Goal: Task Accomplishment & Management: Complete application form

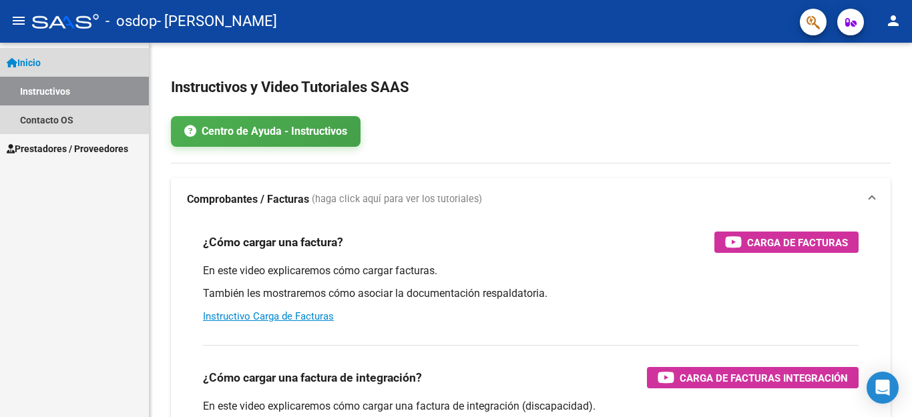
click at [44, 85] on link "Instructivos" at bounding box center [74, 91] width 149 height 29
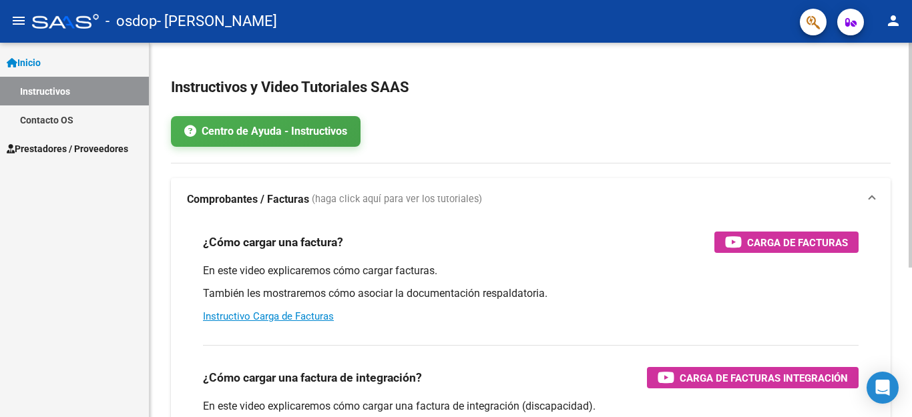
click at [911, 162] on div at bounding box center [910, 155] width 3 height 225
click at [892, 18] on mat-icon "person" at bounding box center [893, 21] width 16 height 16
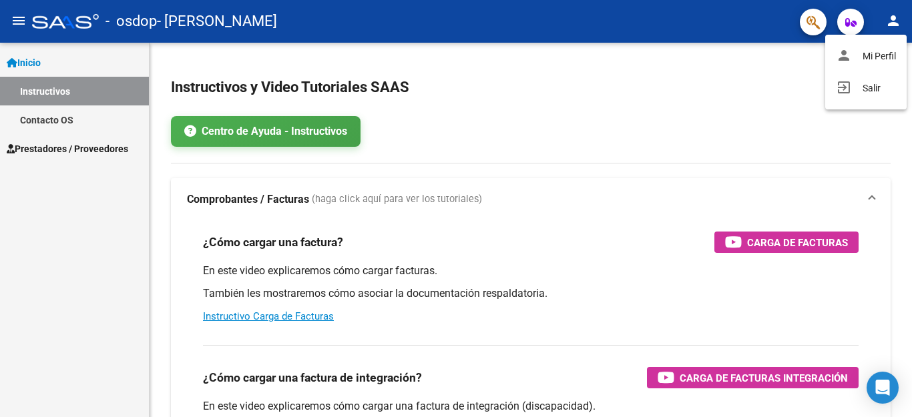
click at [73, 90] on div at bounding box center [456, 208] width 912 height 417
click at [895, 17] on mat-icon "person" at bounding box center [893, 21] width 16 height 16
click at [876, 84] on button "exit_to_app Salir" at bounding box center [865, 88] width 81 height 32
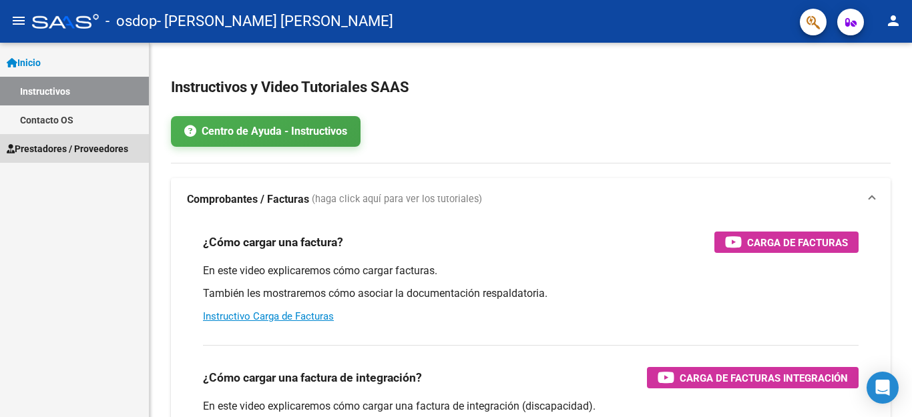
click at [77, 146] on span "Prestadores / Proveedores" at bounding box center [68, 149] width 122 height 15
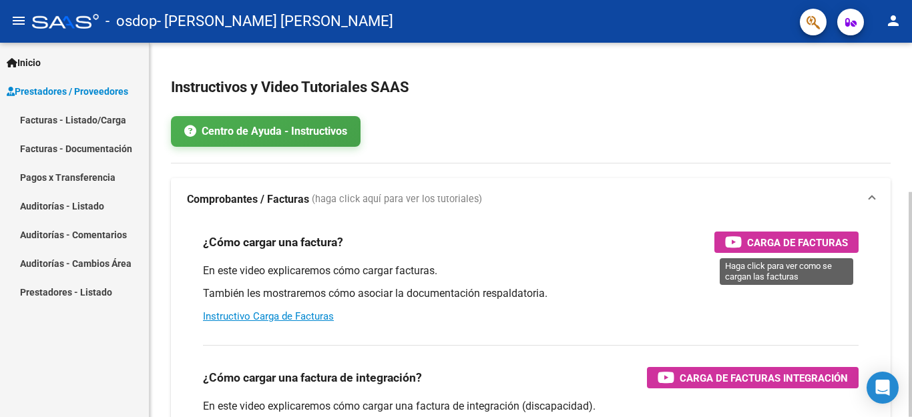
click at [744, 236] on div "Carga de Facturas" at bounding box center [786, 242] width 123 height 21
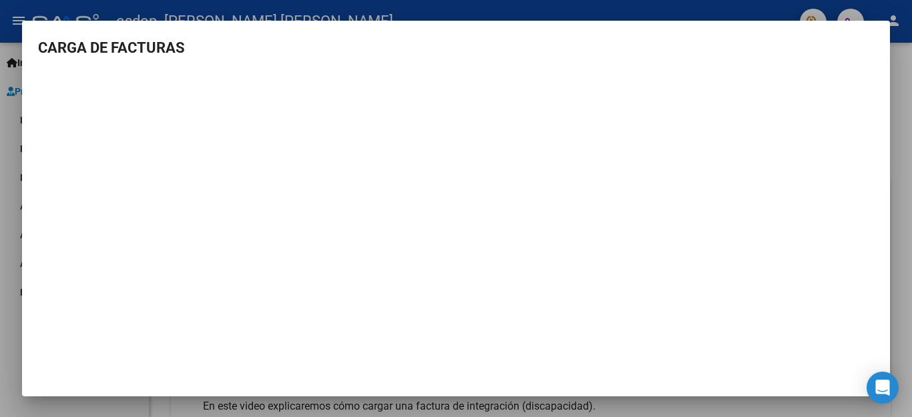
click at [875, 28] on mat-dialog-container "CARGA DE FACTURAS" at bounding box center [456, 209] width 868 height 376
click at [41, 45] on h3 "CARGA DE FACTURAS" at bounding box center [456, 48] width 836 height 22
click at [884, 70] on mat-dialog-content "CARGA DE FACTURAS" at bounding box center [456, 206] width 868 height 338
click at [884, 69] on mat-dialog-content "CARGA DE FACTURAS" at bounding box center [456, 206] width 868 height 338
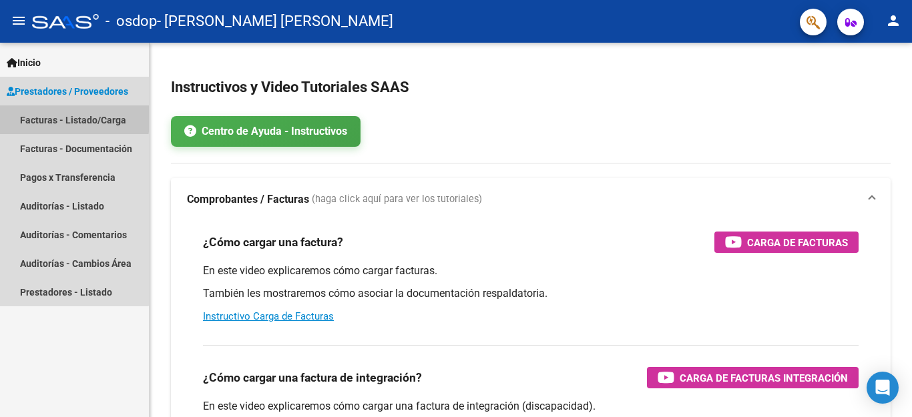
click at [47, 116] on link "Facturas - Listado/Carga" at bounding box center [74, 119] width 149 height 29
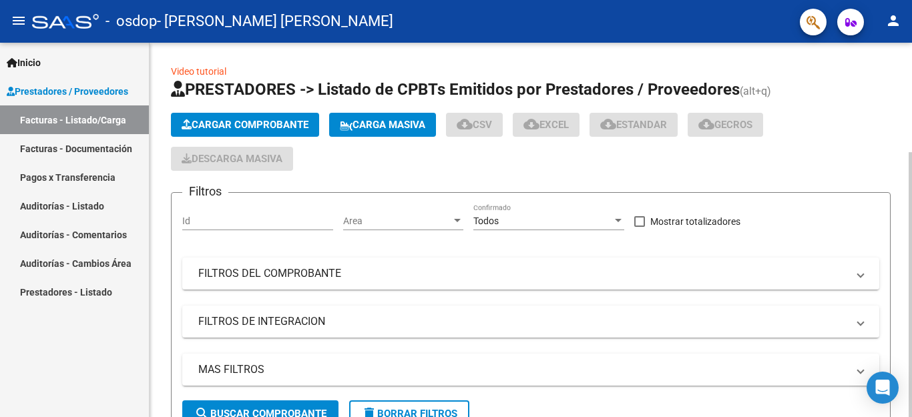
click at [244, 120] on span "Cargar Comprobante" at bounding box center [245, 125] width 127 height 12
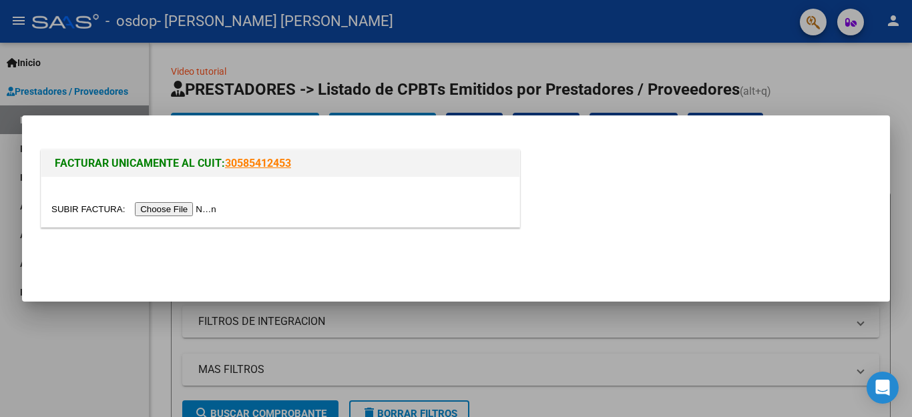
click at [158, 206] on input "file" at bounding box center [135, 209] width 169 height 14
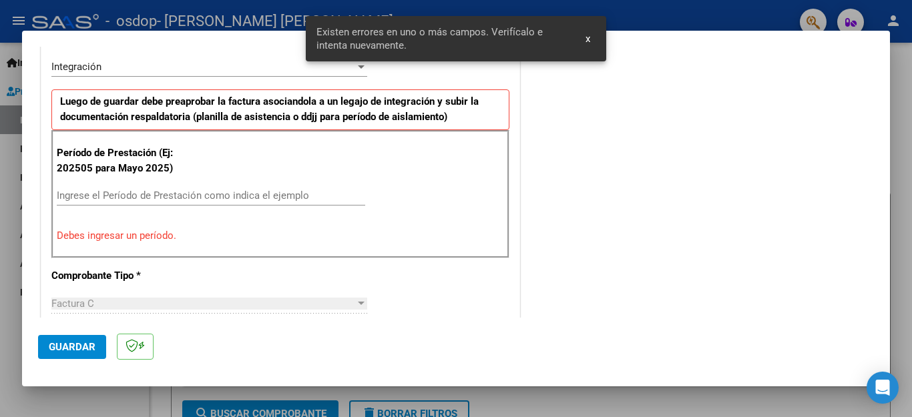
scroll to position [330, 0]
click at [162, 197] on input "Ingrese el Período de Prestación como indica el ejemplo" at bounding box center [211, 196] width 308 height 12
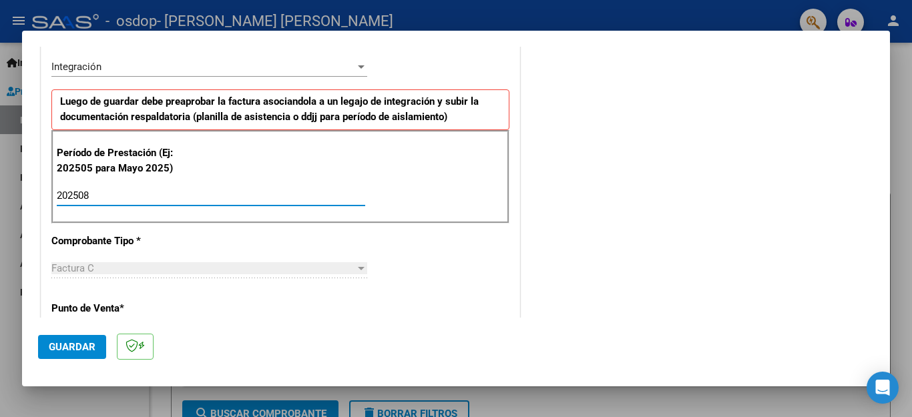
type input "202508"
click at [340, 269] on div "Factura C" at bounding box center [203, 268] width 304 height 12
click at [76, 339] on button "Guardar" at bounding box center [72, 347] width 68 height 24
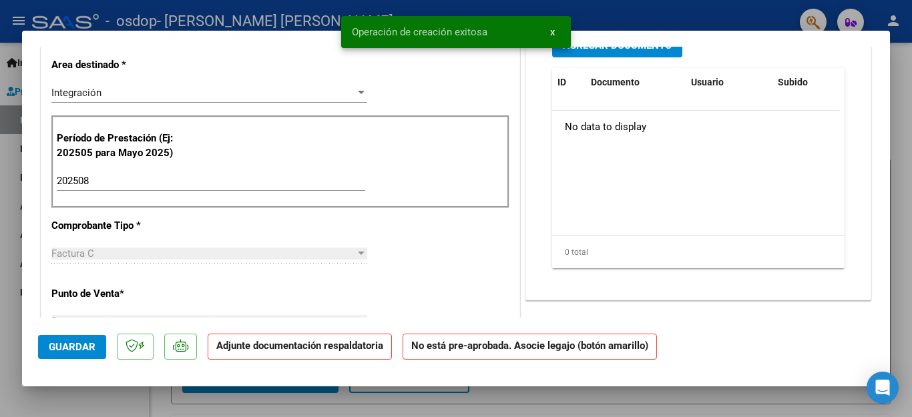
scroll to position [0, 0]
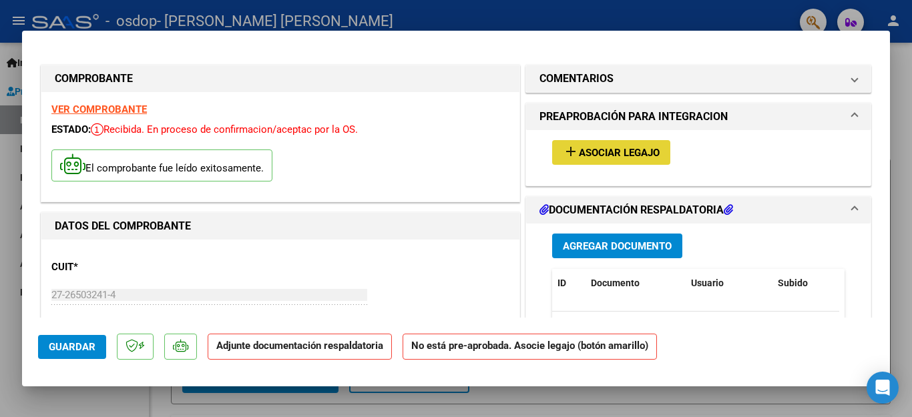
click at [579, 150] on span "Asociar Legajo" at bounding box center [619, 153] width 81 height 12
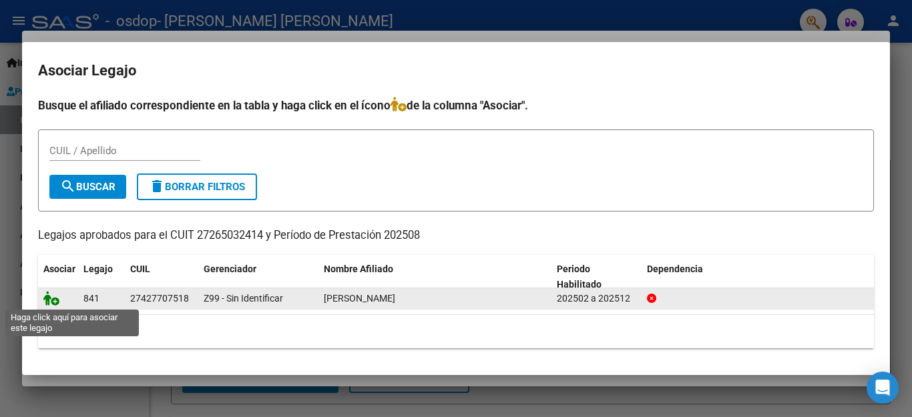
click at [48, 298] on icon at bounding box center [51, 298] width 16 height 15
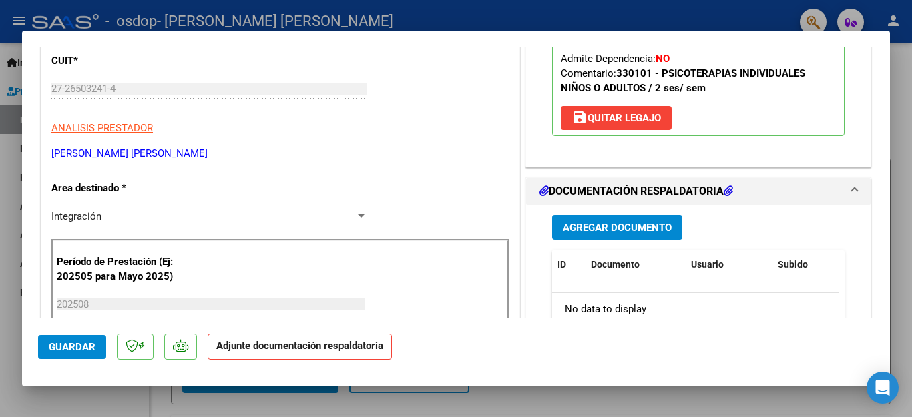
scroll to position [219, 0]
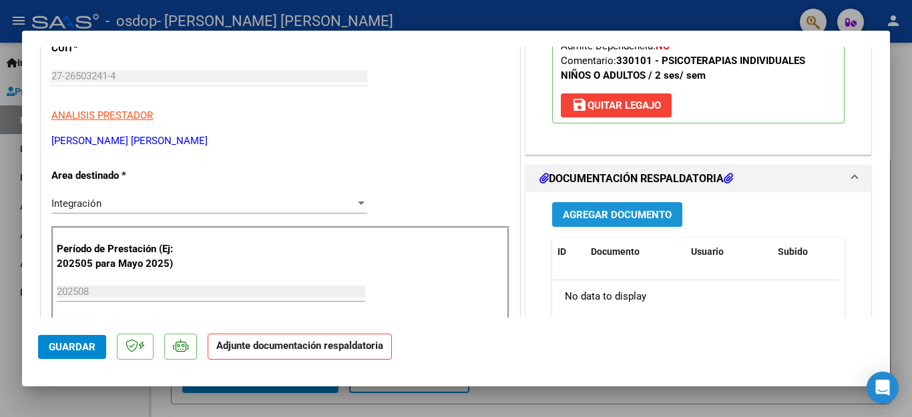
click at [567, 213] on span "Agregar Documento" at bounding box center [617, 215] width 109 height 12
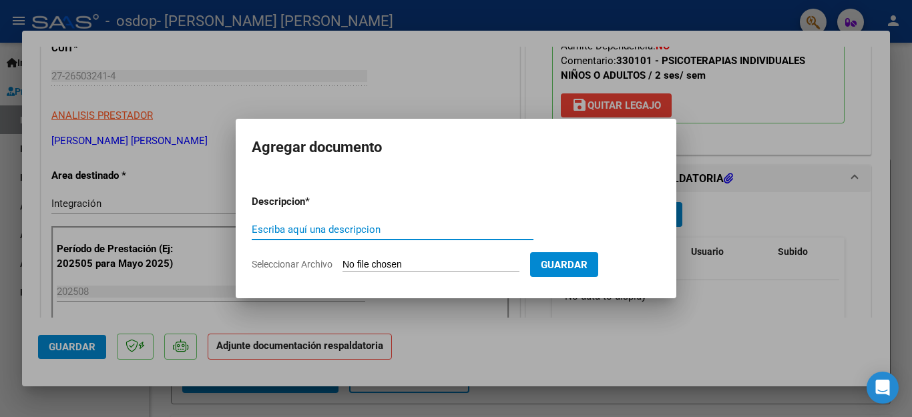
click at [497, 221] on div "Escriba aquí una descripcion" at bounding box center [393, 230] width 282 height 20
click at [426, 232] on input "Escriba aquí una descripcion" at bounding box center [393, 230] width 282 height 12
type input "PLANILLA DE ASISTENCIA [DATE]"
click at [303, 264] on span "Seleccionar Archivo" at bounding box center [292, 264] width 81 height 11
click at [342, 264] on input "Seleccionar Archivo" at bounding box center [430, 265] width 177 height 13
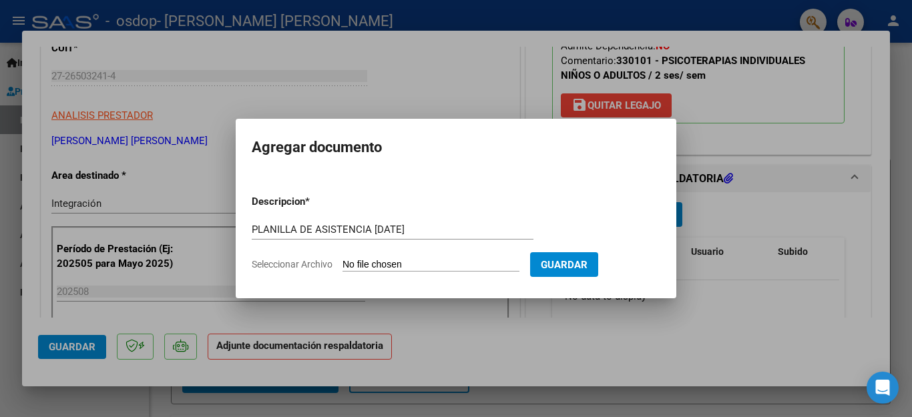
type input "C:\fakepath\PLANILLA ASISTENCIA PSICOLOGIA AGOSTO.jpg"
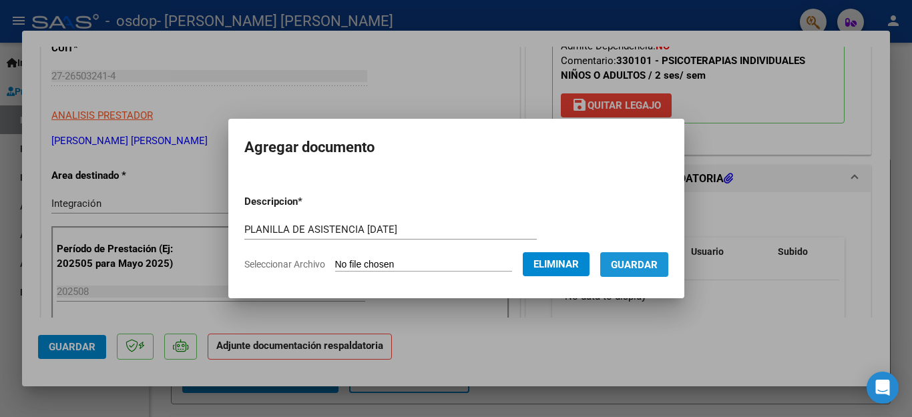
click at [613, 266] on span "Guardar" at bounding box center [634, 265] width 47 height 12
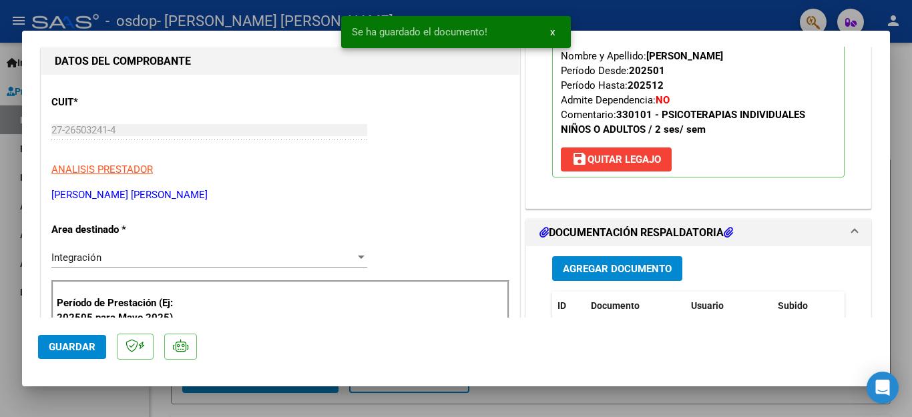
scroll to position [0, 0]
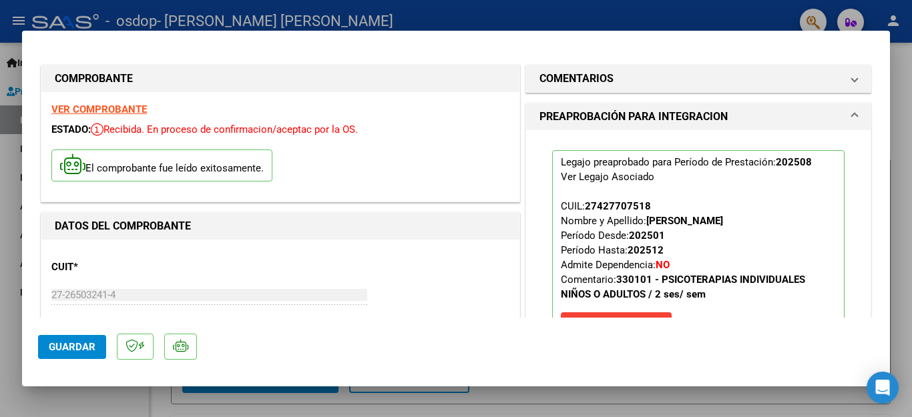
click at [52, 342] on span "Guardar" at bounding box center [72, 347] width 47 height 12
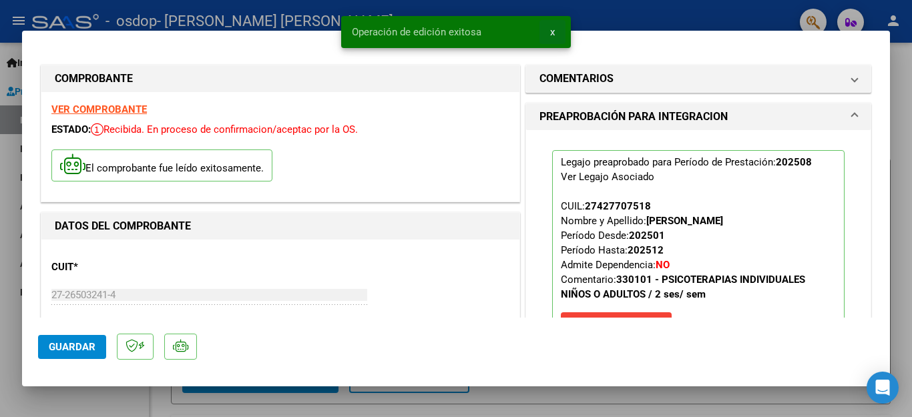
click at [554, 29] on span "x" at bounding box center [552, 32] width 5 height 12
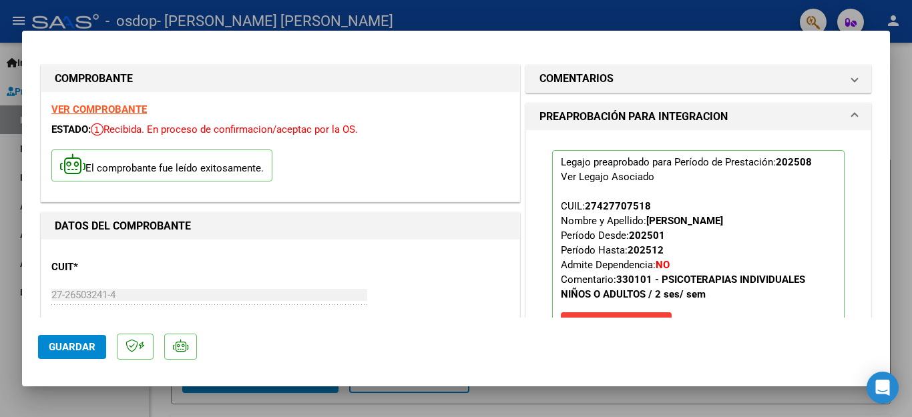
click at [44, 14] on div at bounding box center [456, 208] width 912 height 417
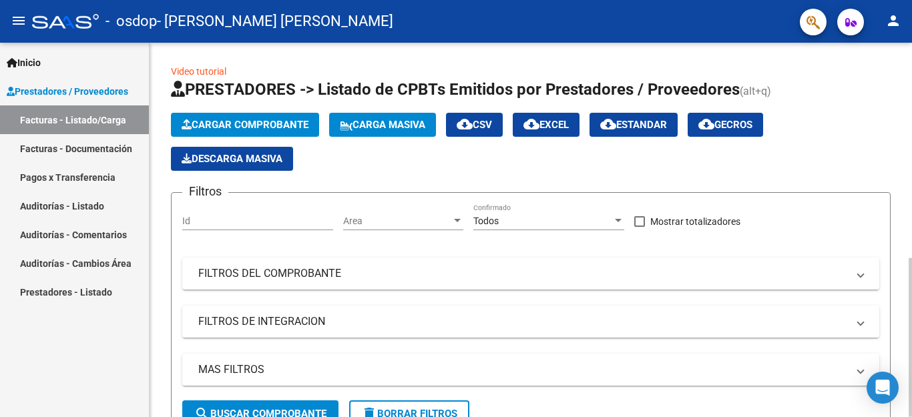
click at [240, 118] on button "Cargar Comprobante" at bounding box center [245, 125] width 148 height 24
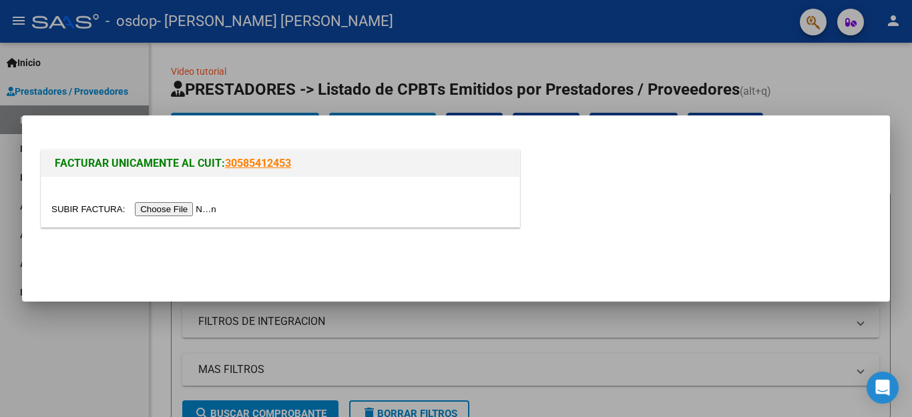
click at [107, 207] on input "file" at bounding box center [135, 209] width 169 height 14
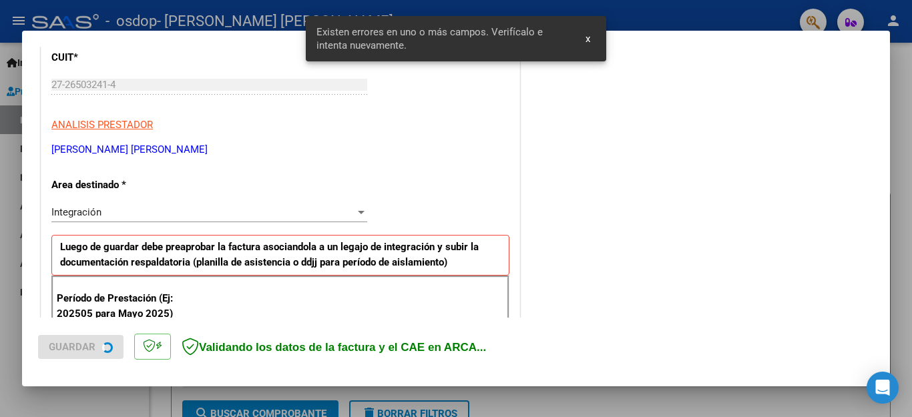
scroll to position [304, 0]
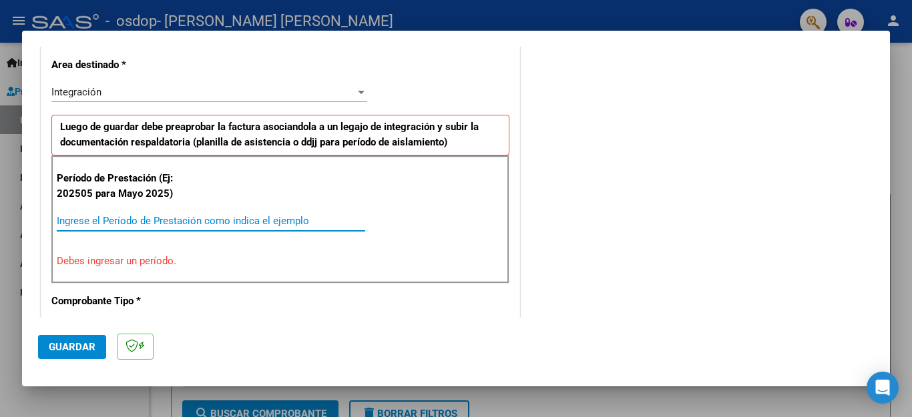
click at [109, 226] on input "Ingrese el Período de Prestación como indica el ejemplo" at bounding box center [211, 221] width 308 height 12
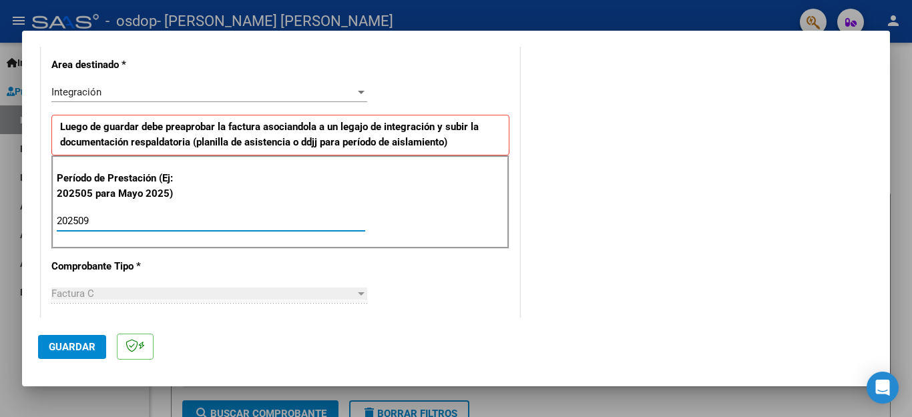
type input "202509"
click at [71, 346] on span "Guardar" at bounding box center [72, 347] width 47 height 12
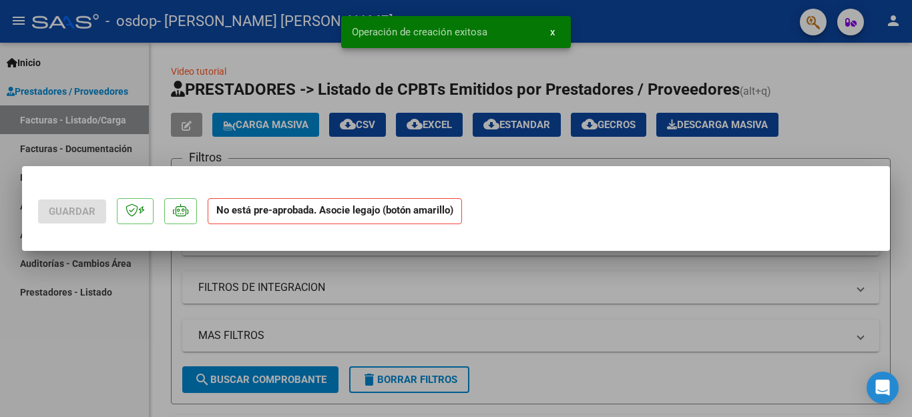
scroll to position [0, 0]
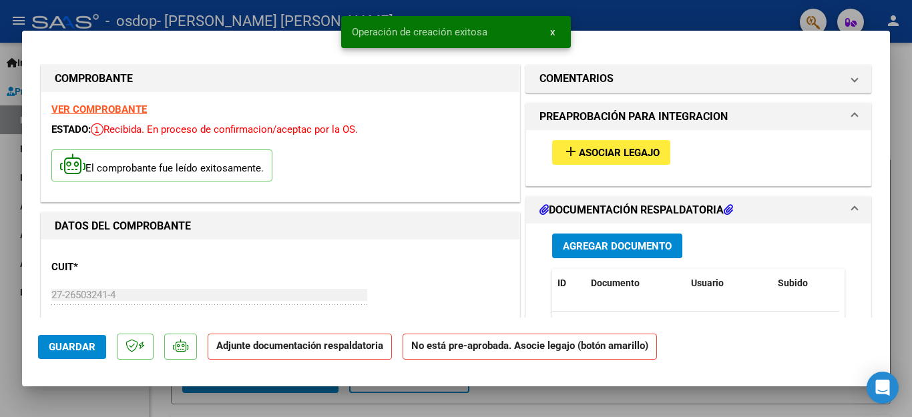
click at [600, 148] on span "Asociar Legajo" at bounding box center [619, 153] width 81 height 12
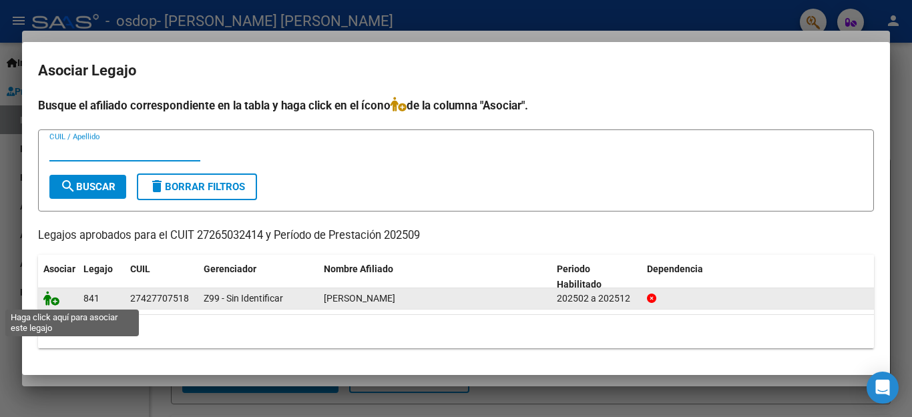
click at [51, 294] on icon at bounding box center [51, 298] width 16 height 15
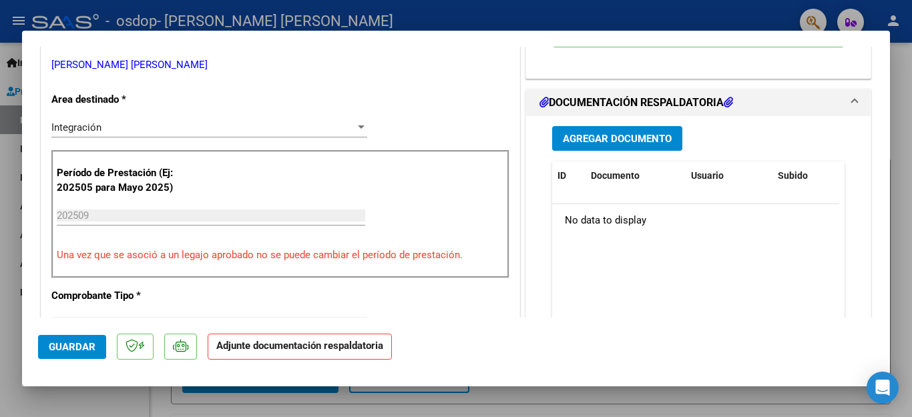
scroll to position [311, 0]
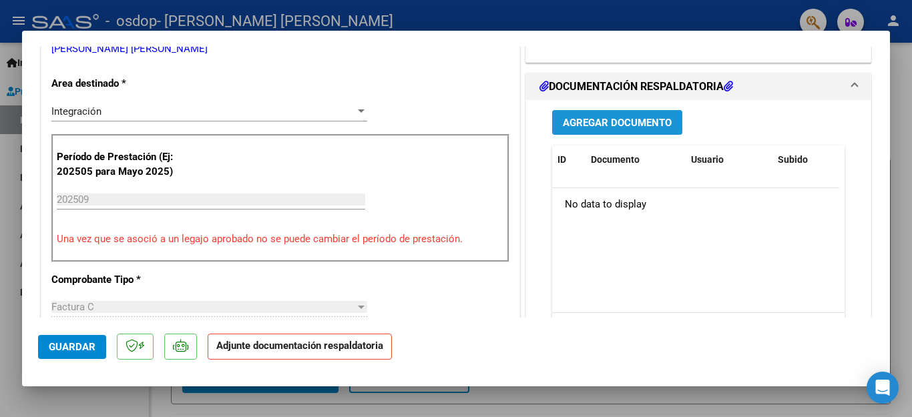
click at [616, 115] on button "Agregar Documento" at bounding box center [617, 122] width 130 height 25
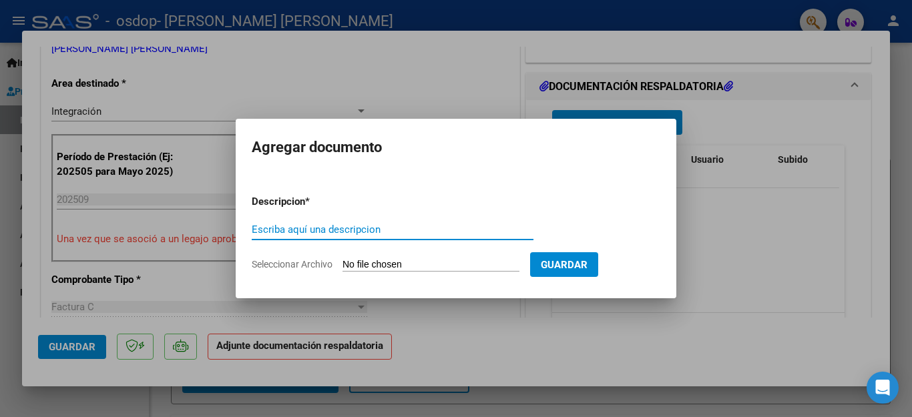
click at [415, 230] on input "Escriba aquí una descripcion" at bounding box center [393, 230] width 282 height 12
type input "planilla de asistencia septiembre"
click at [298, 263] on span "Seleccionar Archivo" at bounding box center [292, 264] width 81 height 11
click at [342, 263] on input "Seleccionar Archivo" at bounding box center [430, 265] width 177 height 13
type input "C:\fakepath\Planilla de asistencia [PERSON_NAME] PSICOLOGIA.jpg"
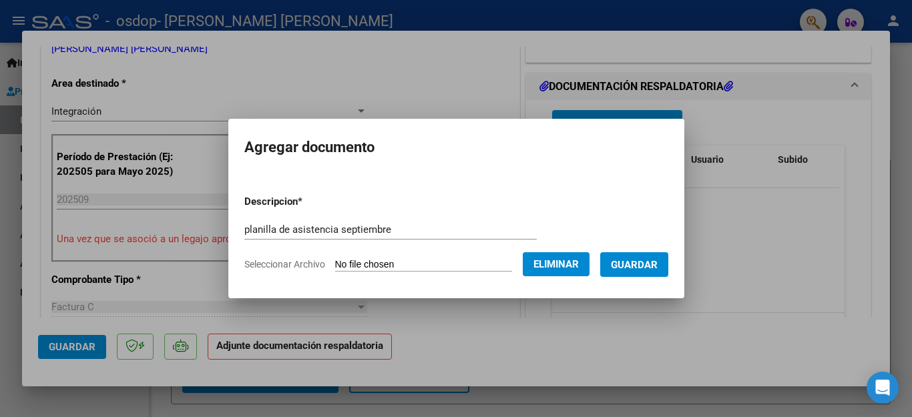
click at [621, 263] on span "Guardar" at bounding box center [634, 265] width 47 height 12
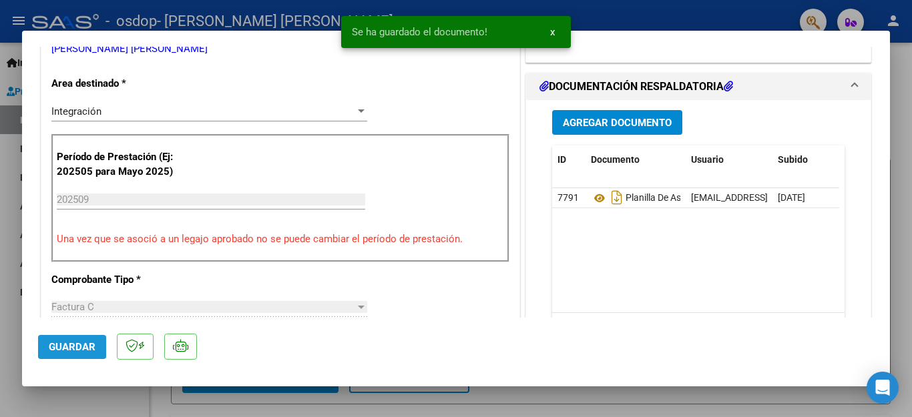
click at [56, 345] on span "Guardar" at bounding box center [72, 347] width 47 height 12
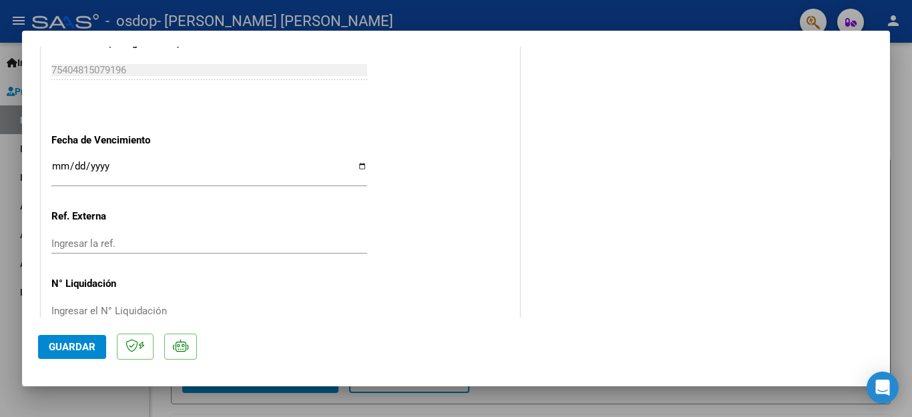
scroll to position [907, 0]
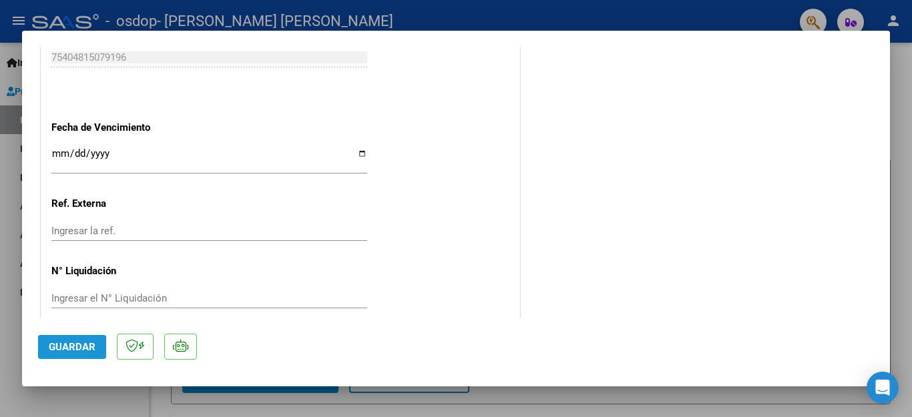
click at [60, 342] on span "Guardar" at bounding box center [72, 347] width 47 height 12
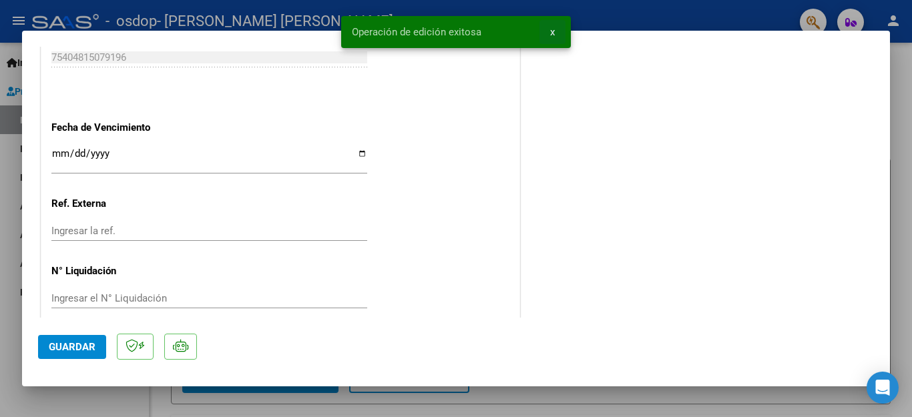
click at [554, 30] on span "x" at bounding box center [552, 32] width 5 height 12
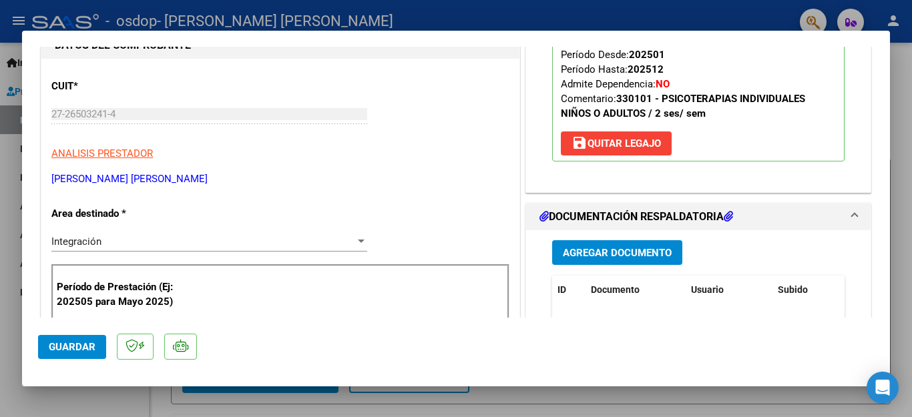
scroll to position [0, 0]
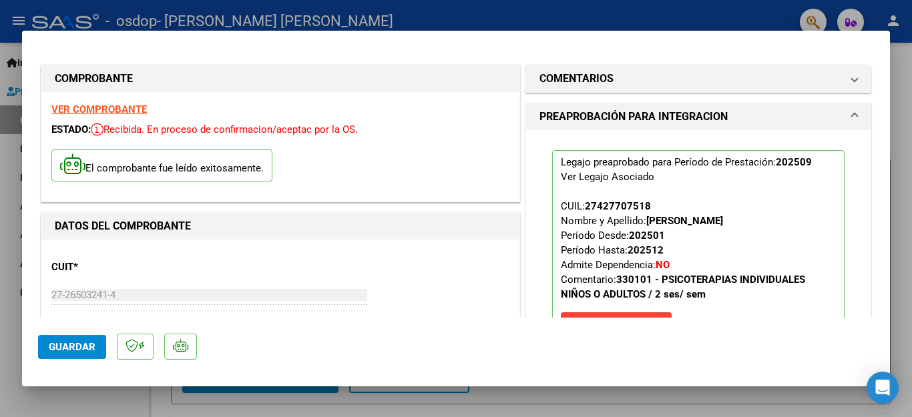
click at [884, 35] on mat-dialog-container "COMPROBANTE VER COMPROBANTE ESTADO: Recibida. En proceso de confirmacion/acepta…" at bounding box center [456, 209] width 868 height 356
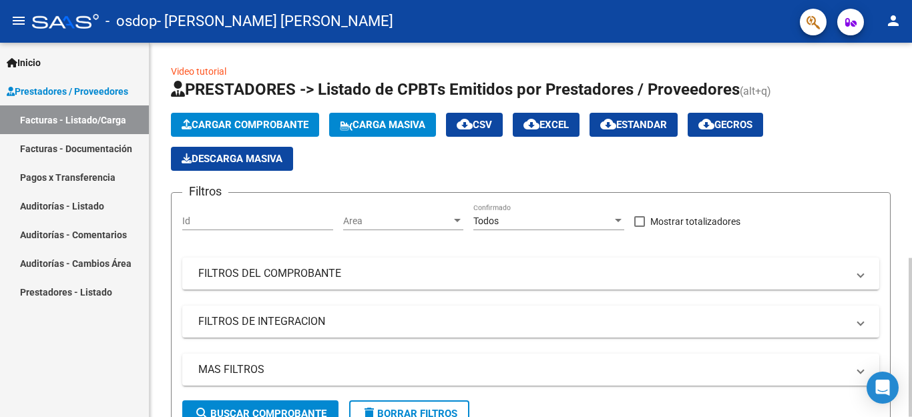
click at [377, 127] on span "Carga Masiva" at bounding box center [382, 125] width 85 height 12
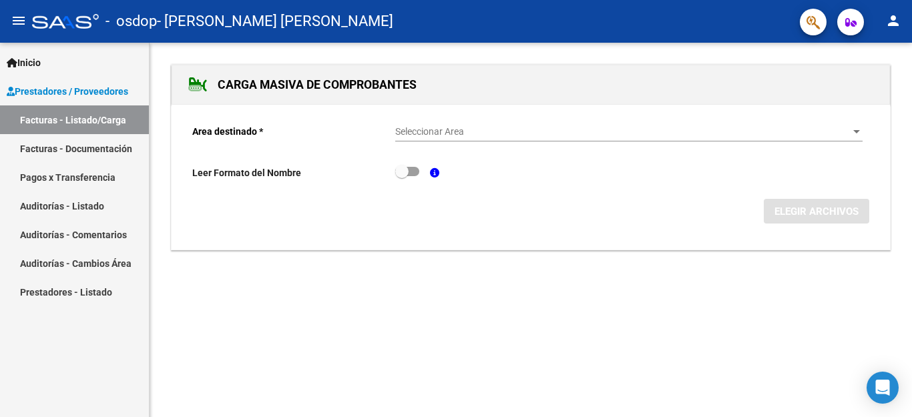
click at [89, 121] on link "Facturas - Listado/Carga" at bounding box center [74, 119] width 149 height 29
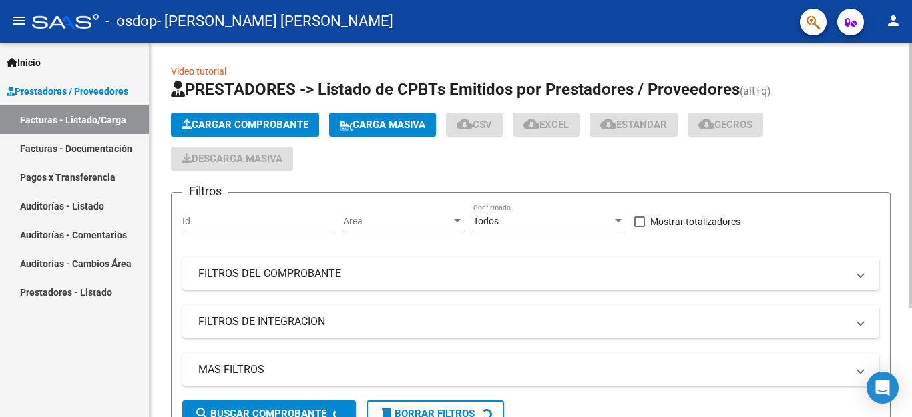
click at [87, 84] on span "Prestadores / Proveedores" at bounding box center [68, 91] width 122 height 15
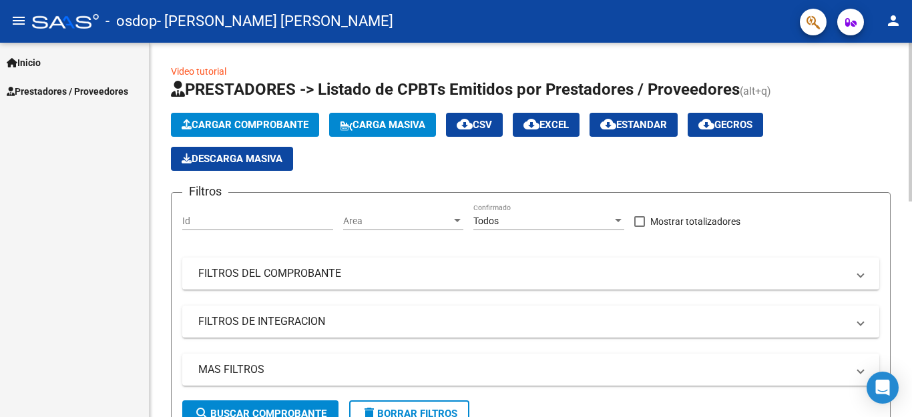
click at [39, 87] on span "Prestadores / Proveedores" at bounding box center [68, 91] width 122 height 15
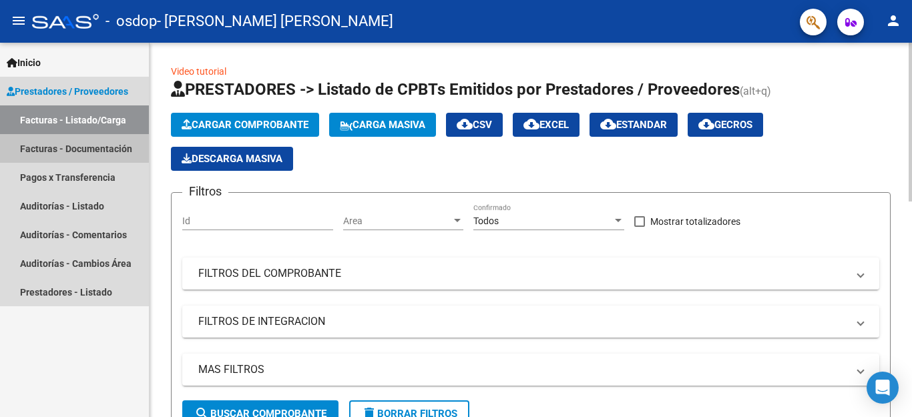
click at [43, 149] on link "Facturas - Documentación" at bounding box center [74, 148] width 149 height 29
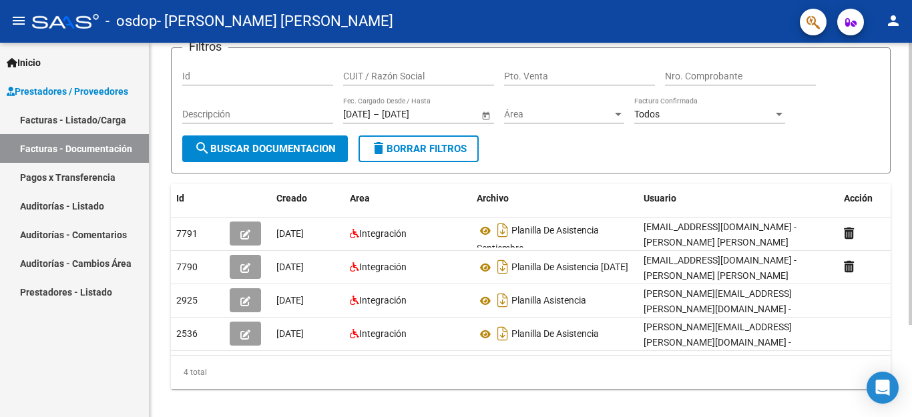
scroll to position [99, 0]
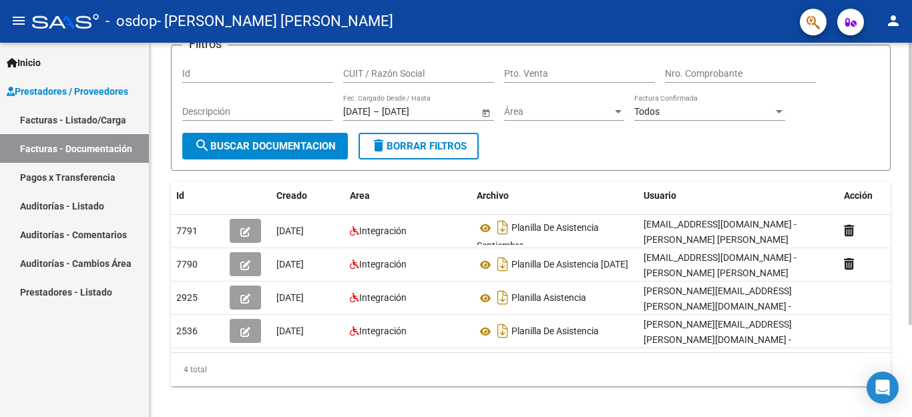
click at [911, 268] on div at bounding box center [910, 184] width 3 height 282
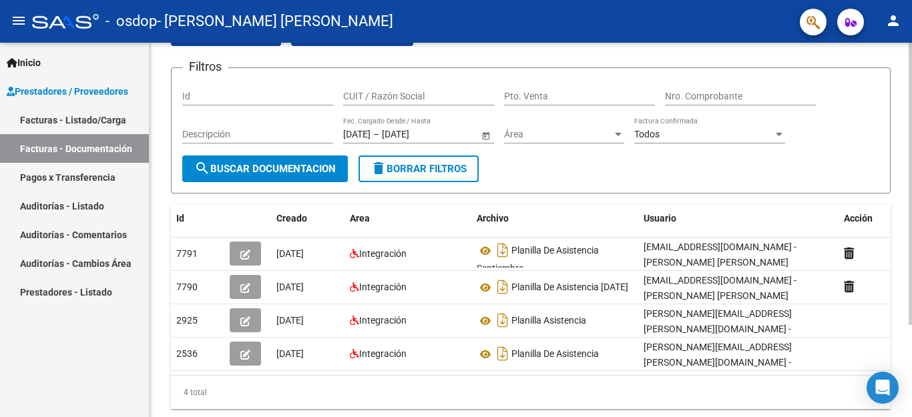
scroll to position [102, 0]
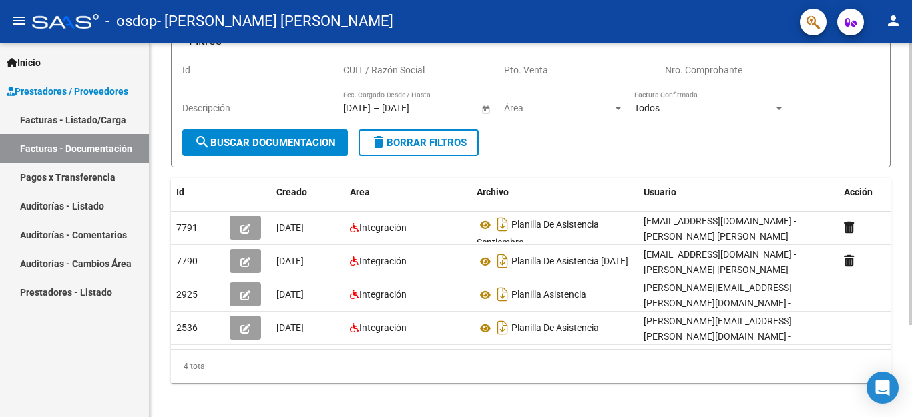
click at [907, 271] on div "PRESTADORES -> Comprobantes - Documentación Respaldatoria cloud_download Export…" at bounding box center [533, 183] width 766 height 485
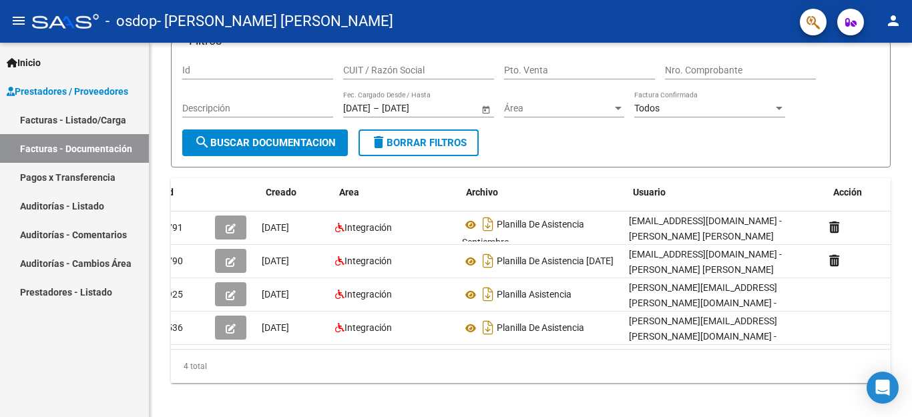
scroll to position [0, 0]
